Goal: Find specific page/section: Find specific page/section

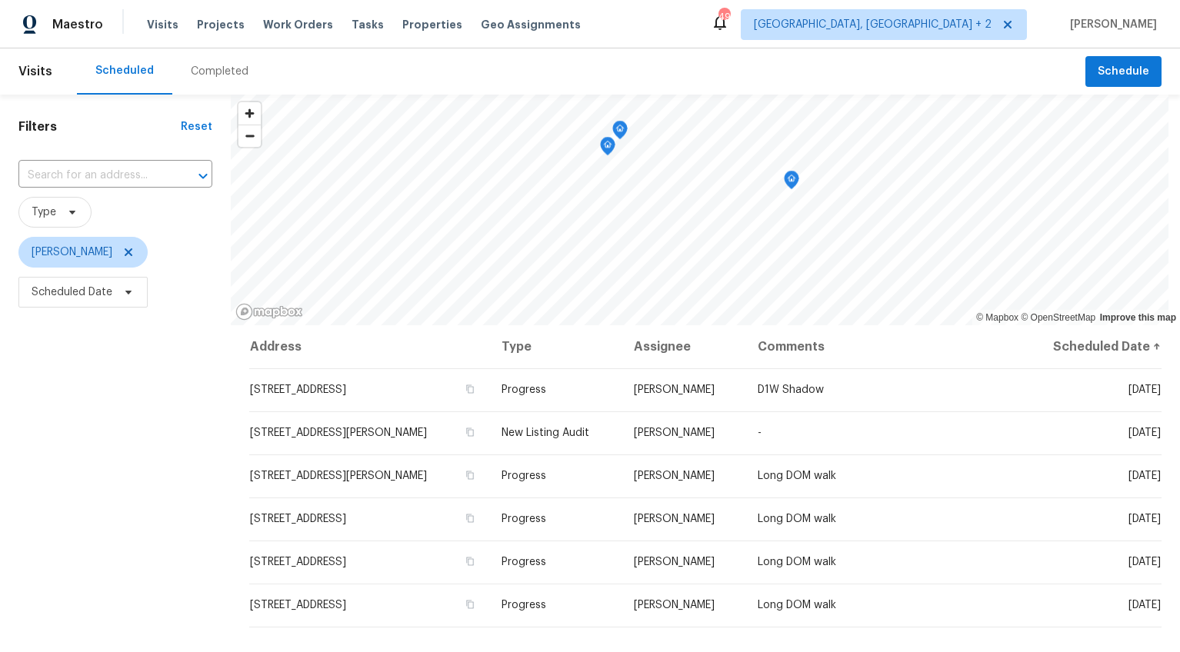
click at [212, 65] on div "Completed" at bounding box center [220, 71] width 58 height 15
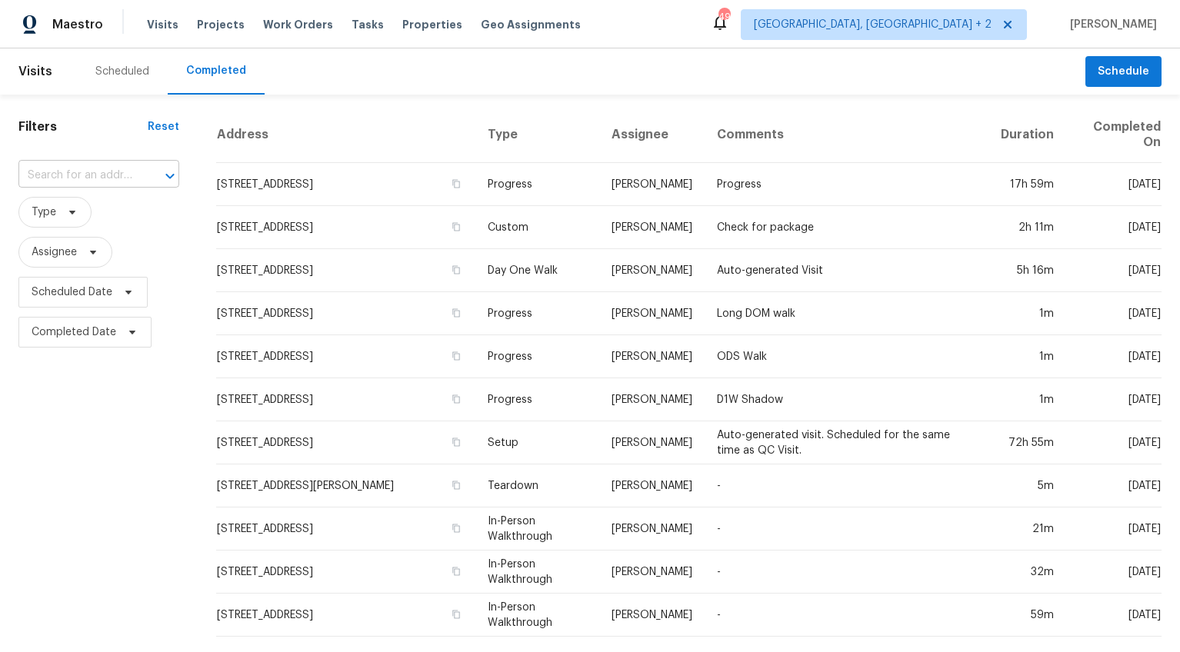
click at [82, 181] on input "text" at bounding box center [77, 176] width 118 height 24
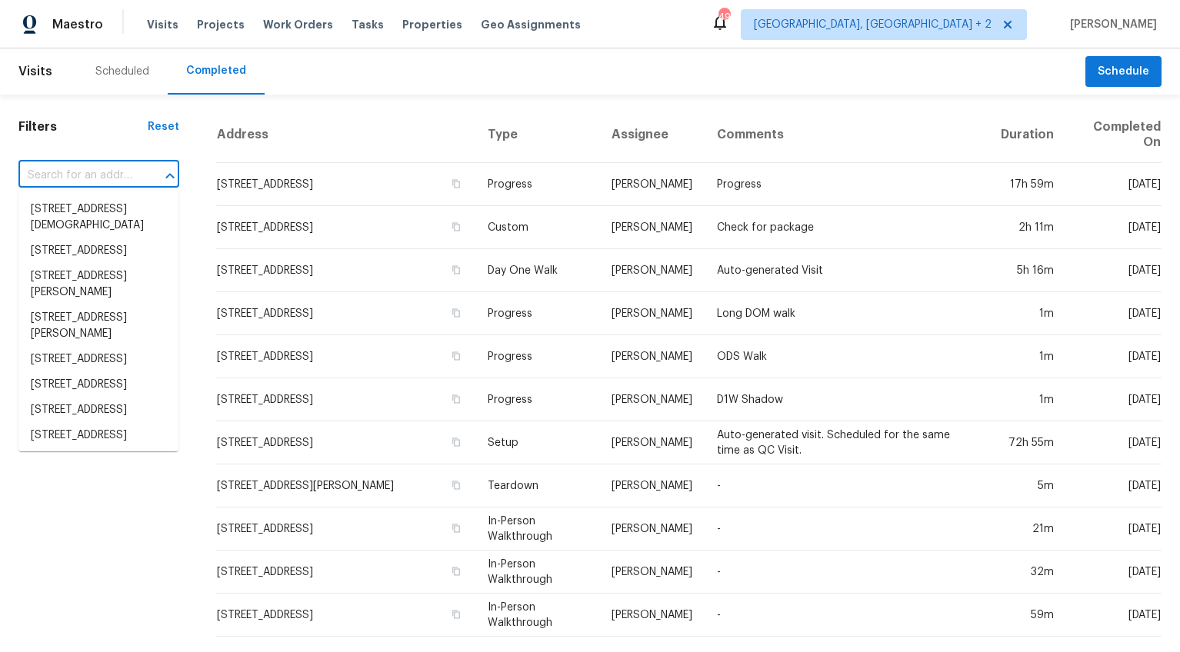
paste input "7747 Ovaldale Dr, North Charleston, SC 29418"
type input "7747 Ovaldale Dr, North Charleston, SC 29418"
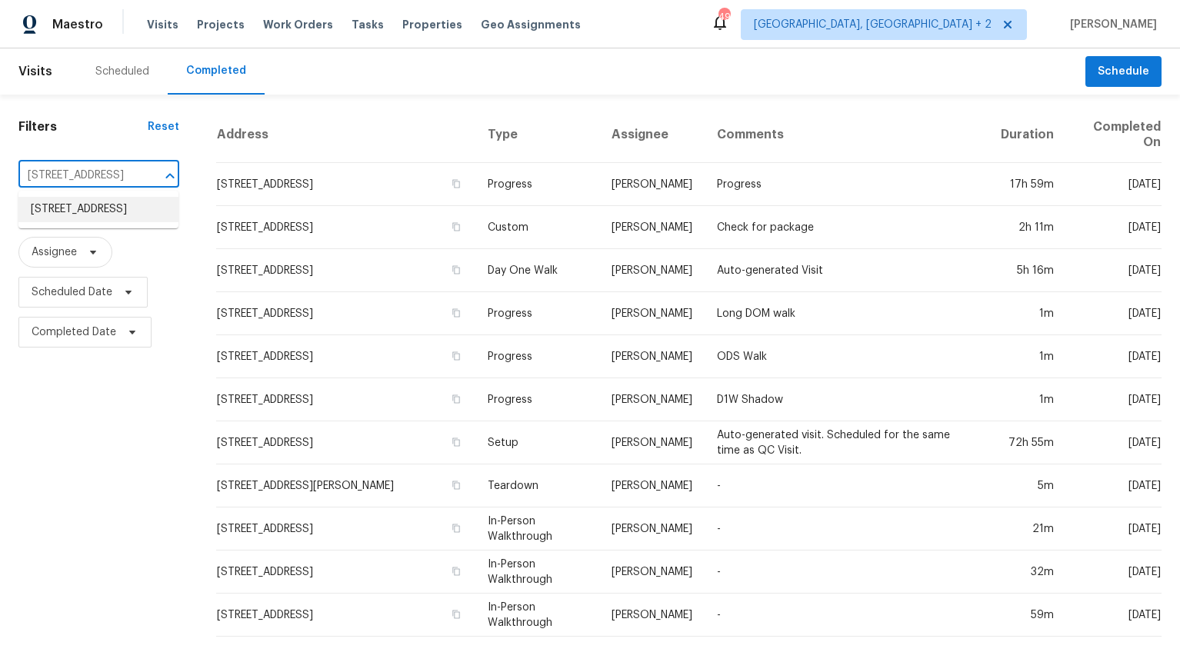
click at [85, 211] on li "7747 Ovaldale Dr, North Charleston, SC 29418" at bounding box center [98, 209] width 160 height 25
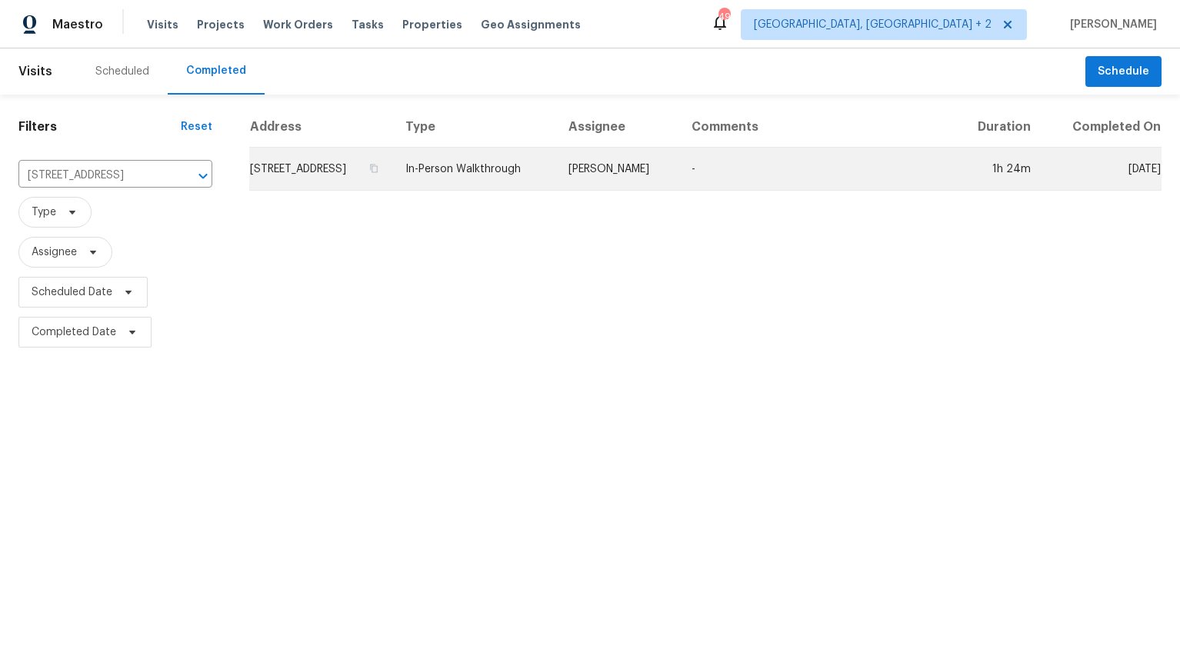
click at [305, 191] on td "7747 Ovaldale Dr, North Charleston, SC 29418" at bounding box center [321, 169] width 144 height 43
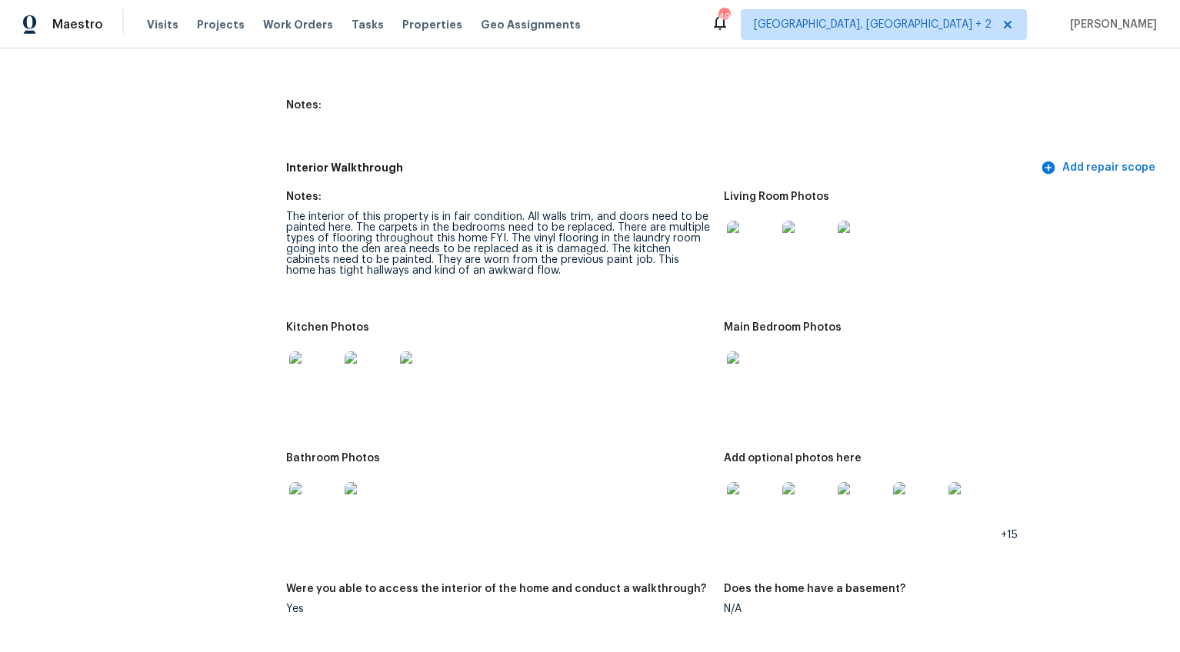
scroll to position [2081, 0]
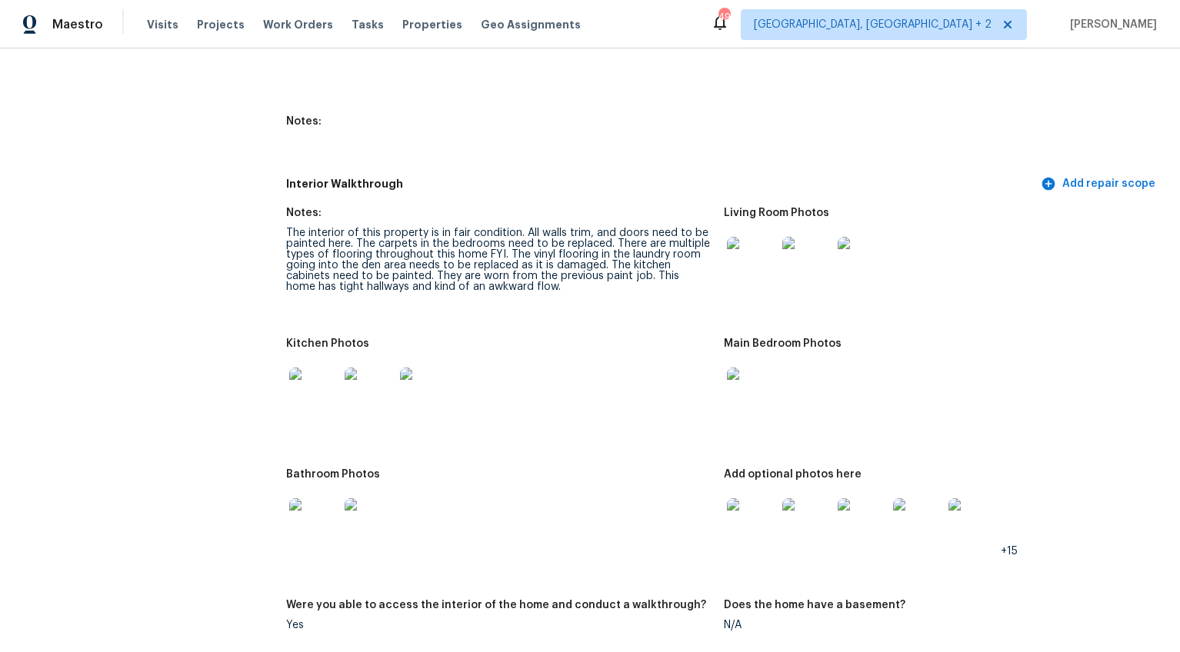
click at [317, 368] on img at bounding box center [313, 392] width 49 height 49
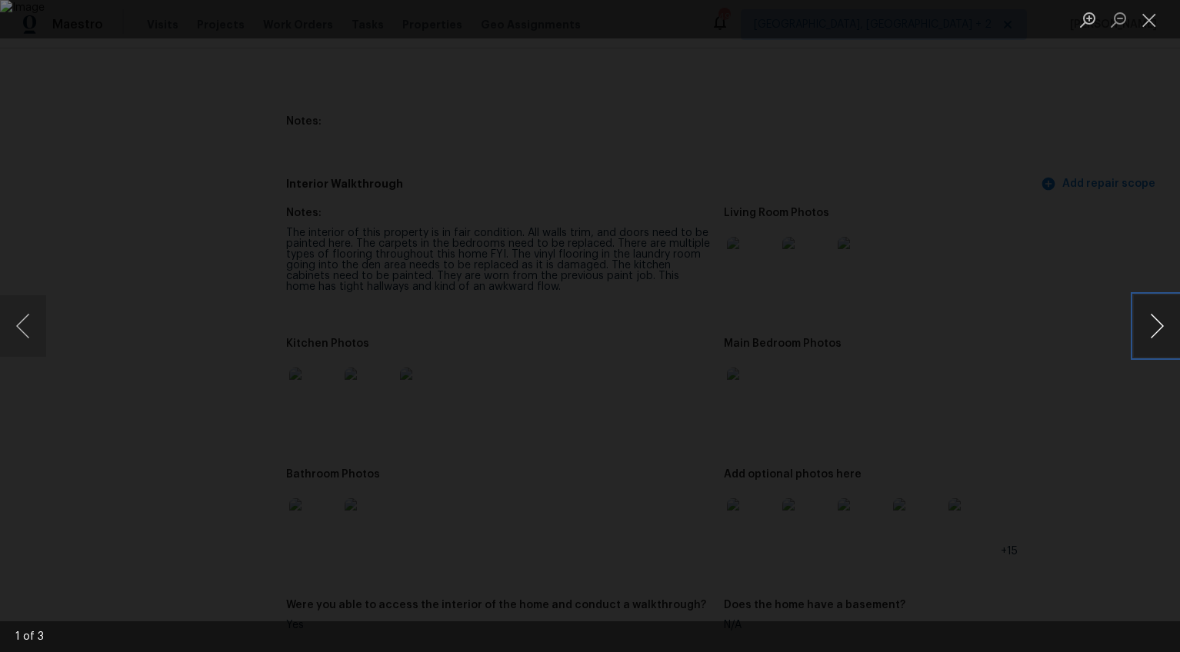
click at [1151, 307] on button "Next image" at bounding box center [1157, 326] width 46 height 62
click at [1152, 312] on button "Next image" at bounding box center [1157, 326] width 46 height 62
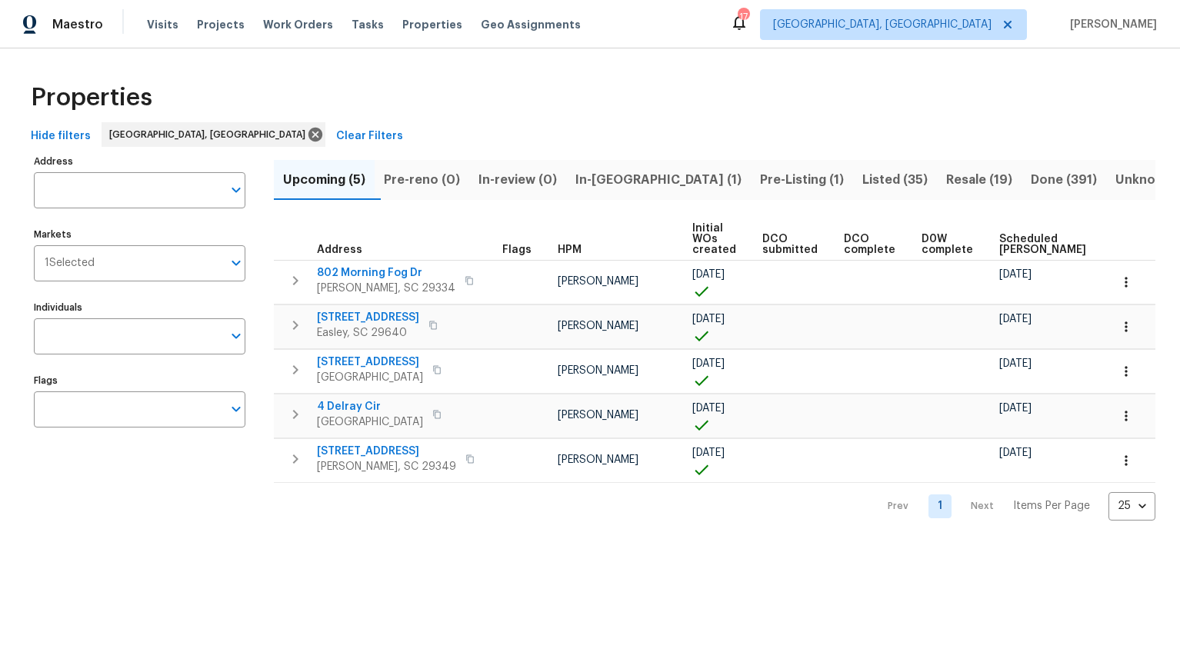
click at [946, 188] on span "Resale (19)" at bounding box center [979, 180] width 66 height 22
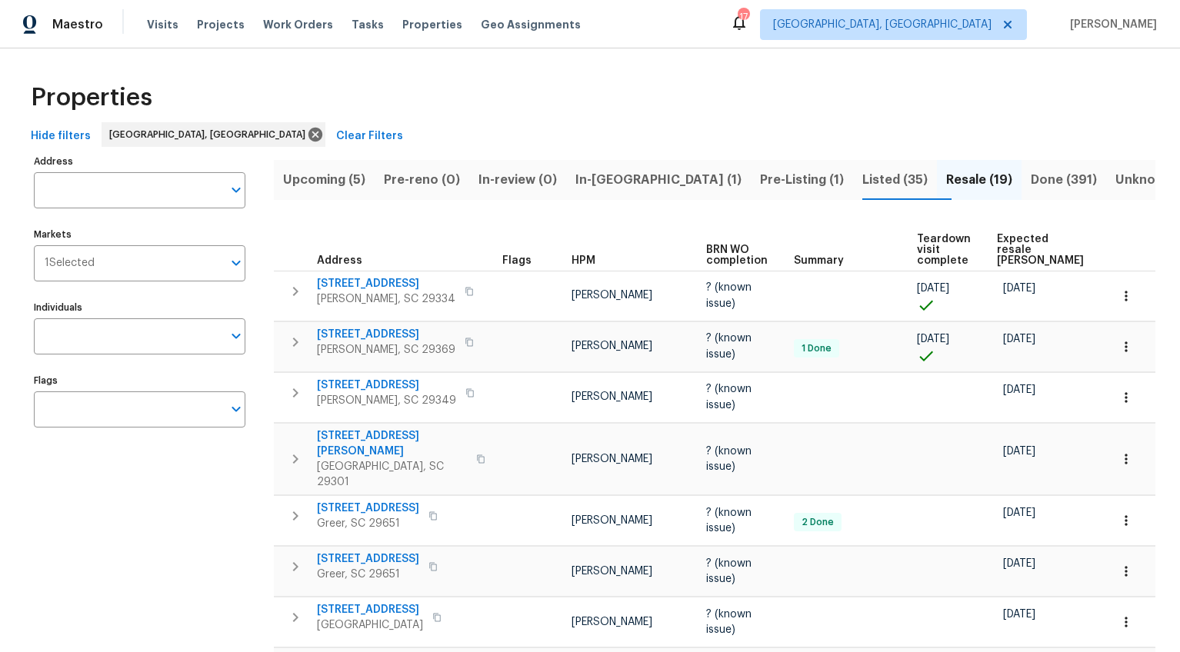
click at [997, 246] on span "Expected resale [PERSON_NAME]" at bounding box center [1040, 250] width 87 height 32
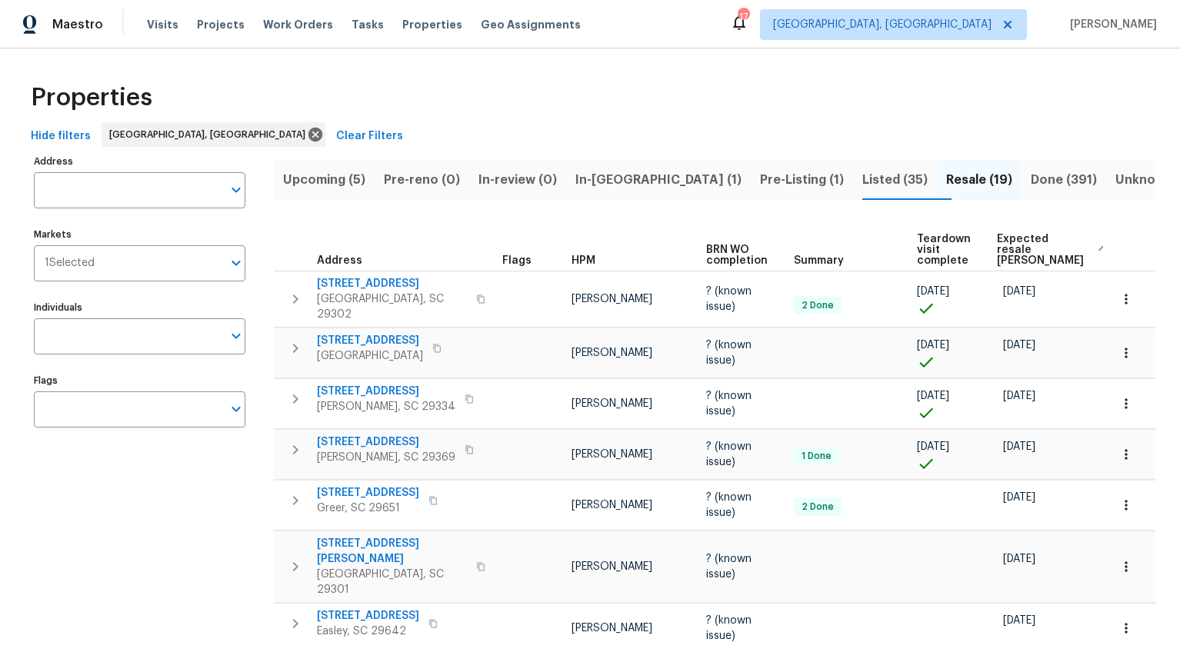
click at [862, 169] on span "Listed (35)" at bounding box center [894, 180] width 65 height 22
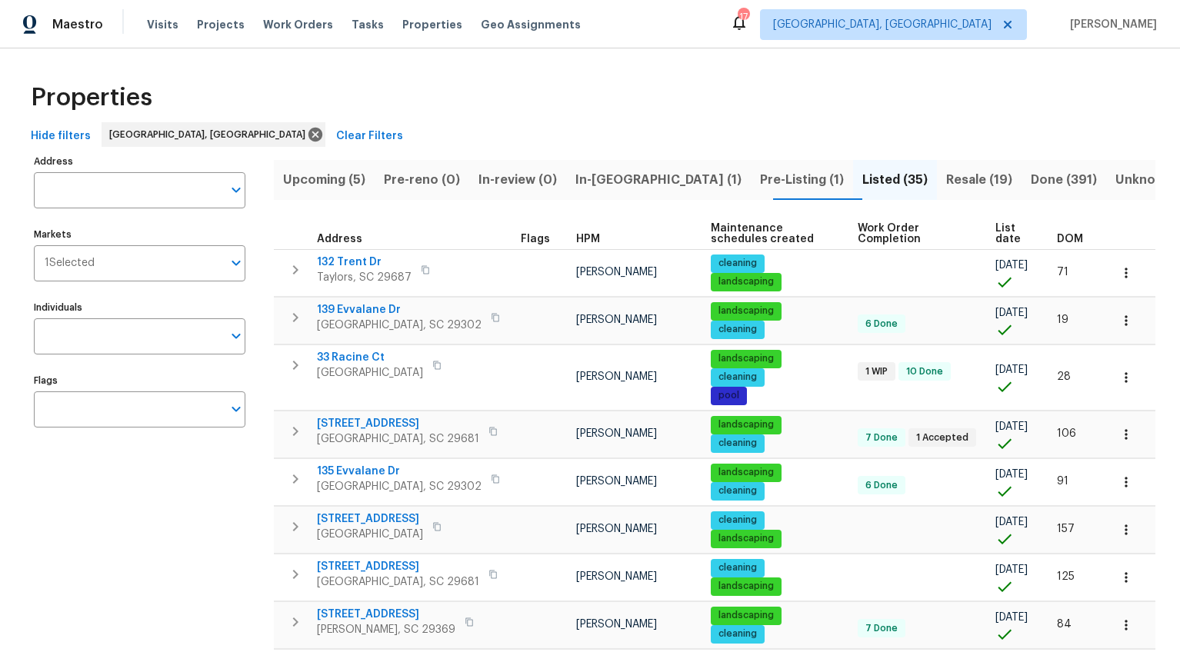
click at [760, 179] on span "Pre-Listing (1)" at bounding box center [802, 180] width 84 height 22
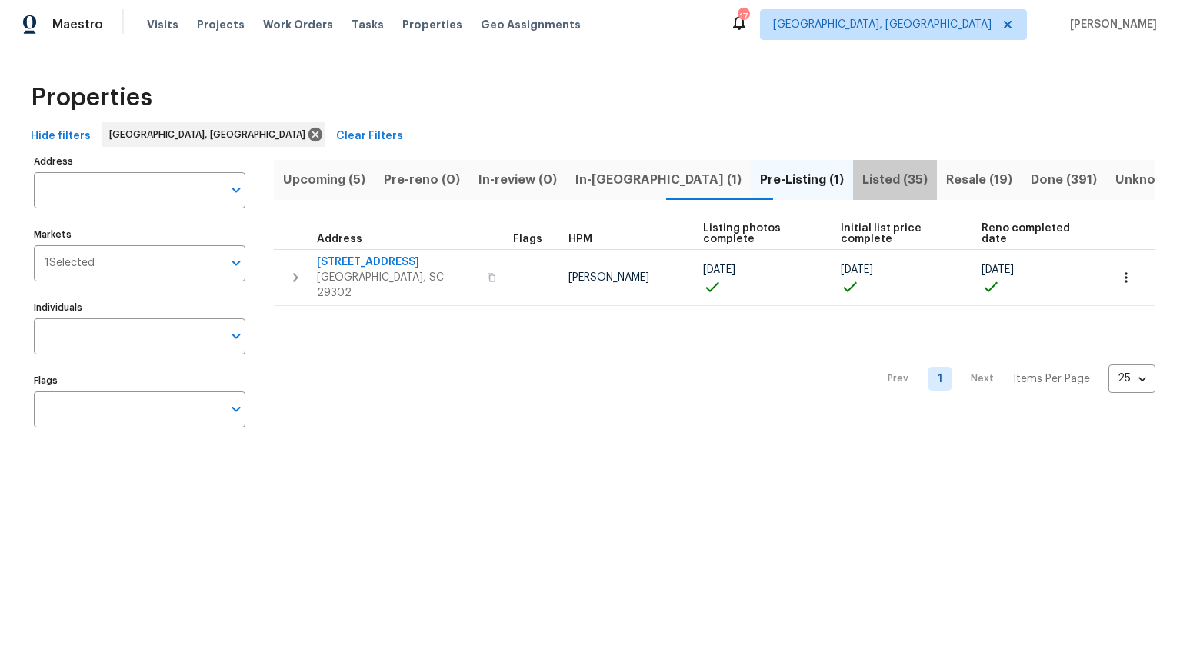
click at [862, 178] on span "Listed (35)" at bounding box center [894, 180] width 65 height 22
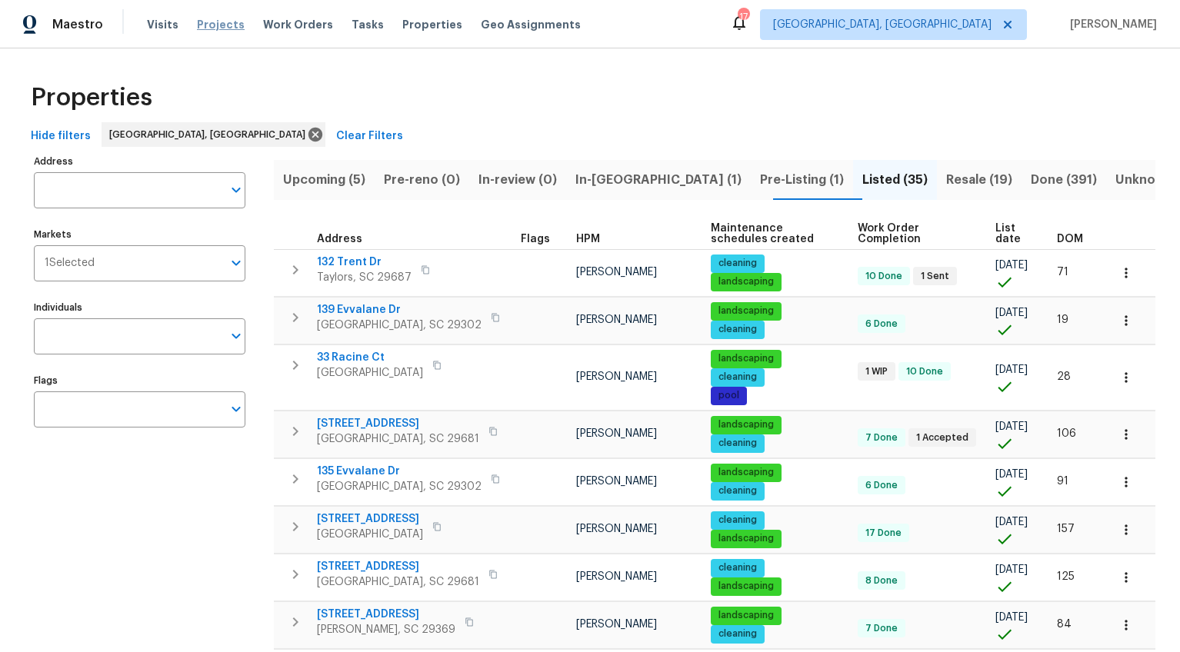
click at [225, 22] on span "Projects" at bounding box center [221, 24] width 48 height 15
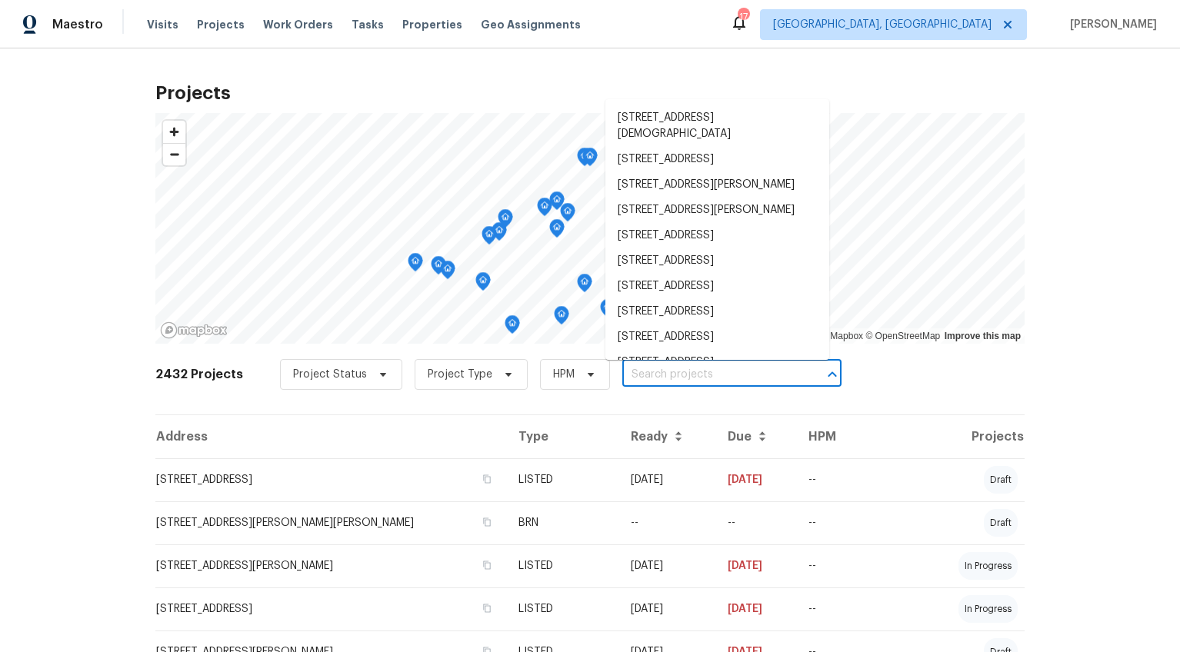
click at [622, 370] on input "text" at bounding box center [710, 375] width 176 height 24
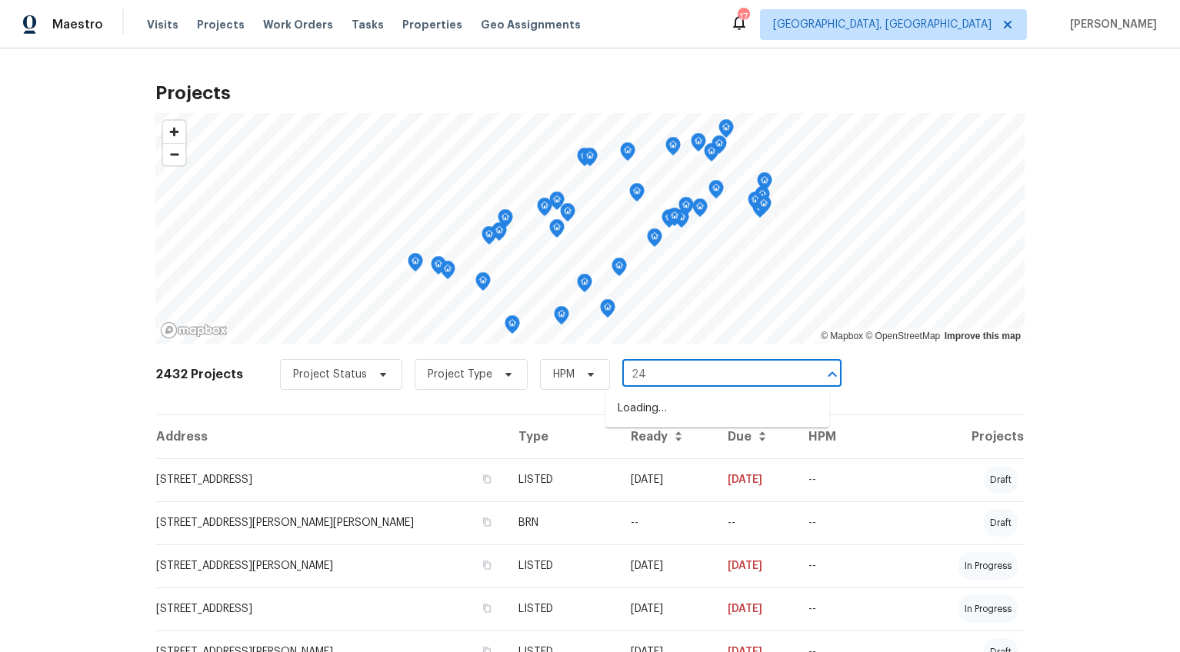
type input "245"
click at [674, 417] on li "[STREET_ADDRESS][PERSON_NAME]" at bounding box center [717, 408] width 224 height 25
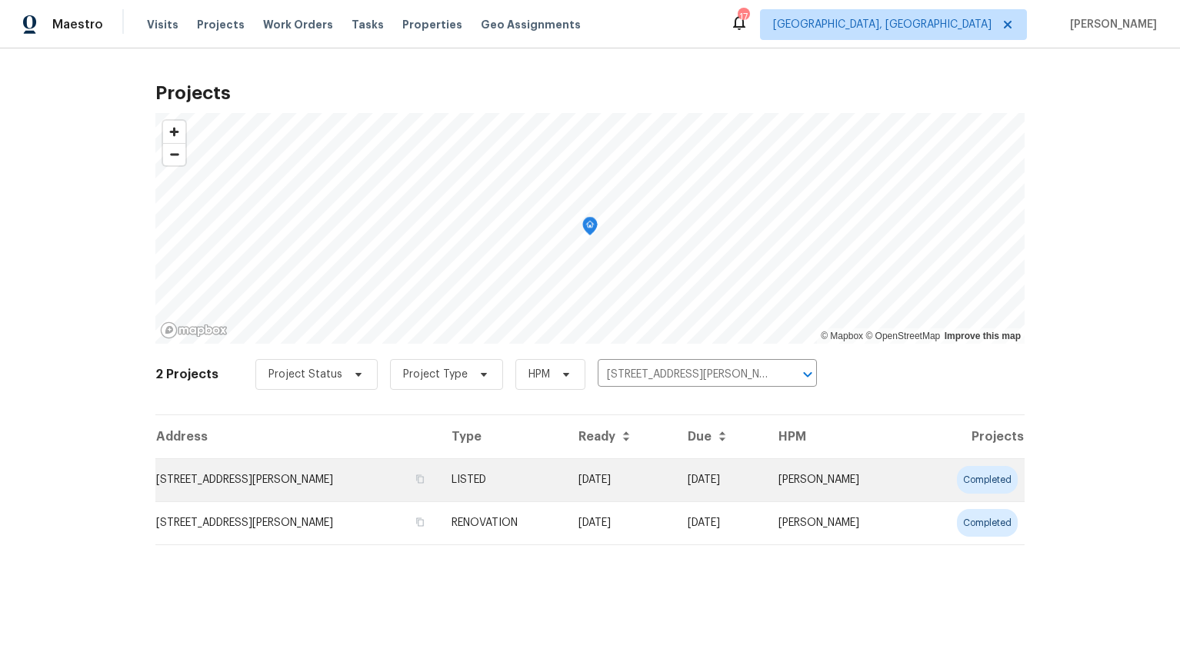
click at [209, 489] on td "[STREET_ADDRESS][PERSON_NAME]" at bounding box center [297, 480] width 284 height 43
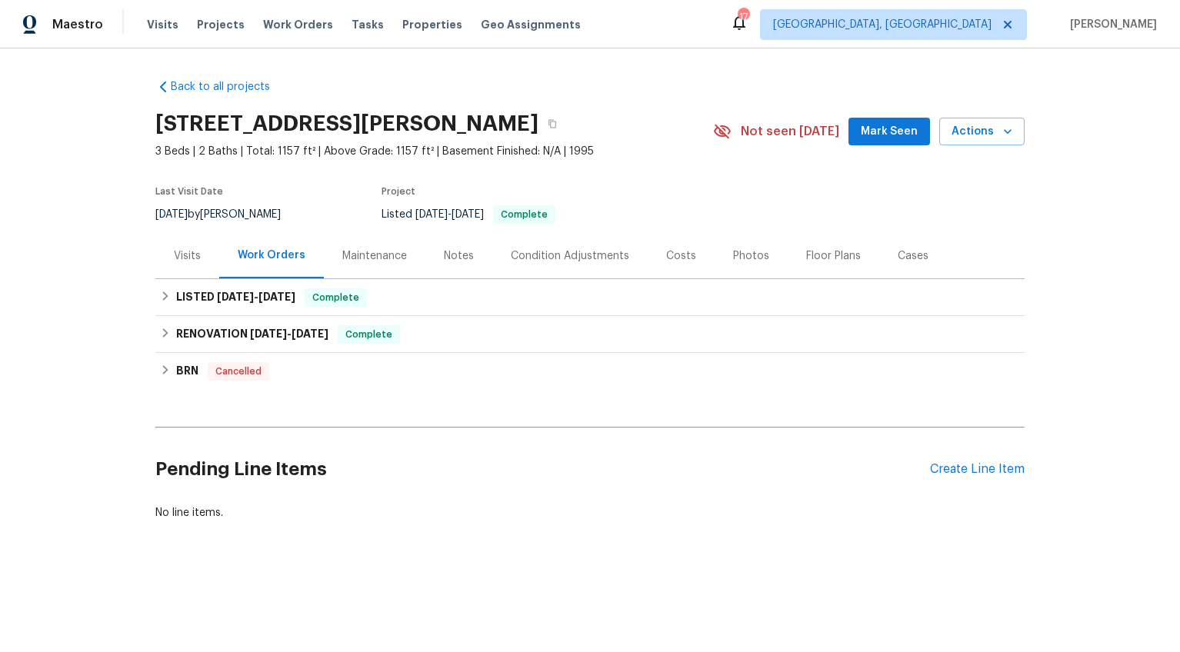
click at [192, 259] on div "Visits" at bounding box center [187, 256] width 27 height 15
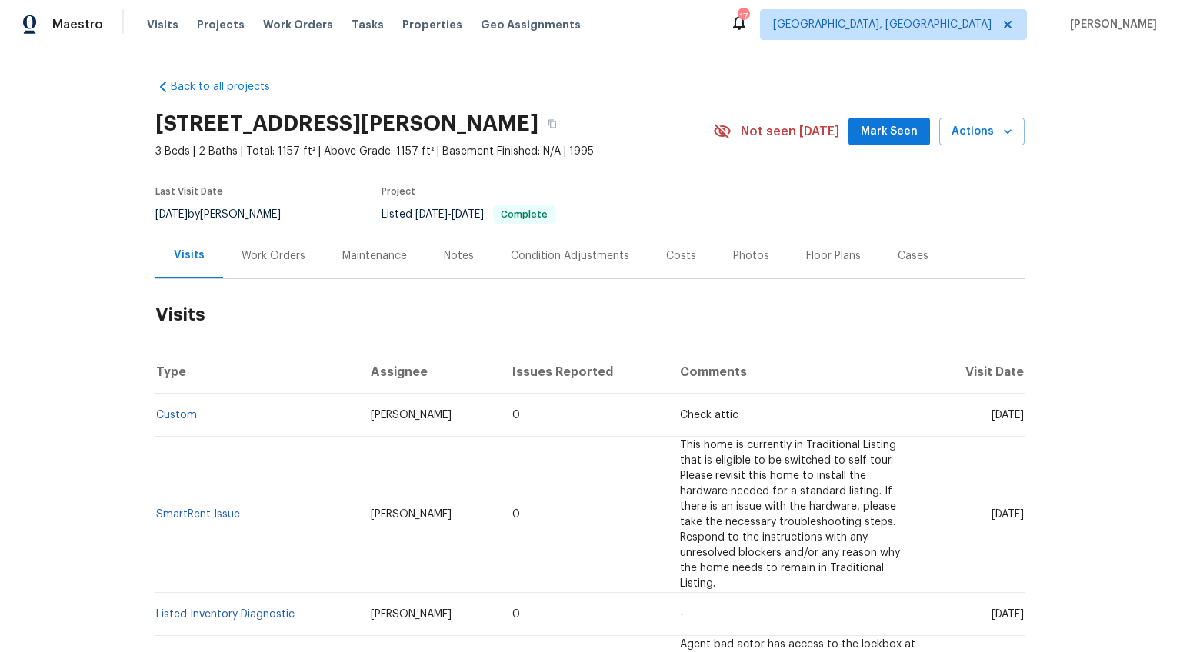
click at [648, 250] on div "Costs" at bounding box center [681, 255] width 67 height 45
